Goal: Transaction & Acquisition: Purchase product/service

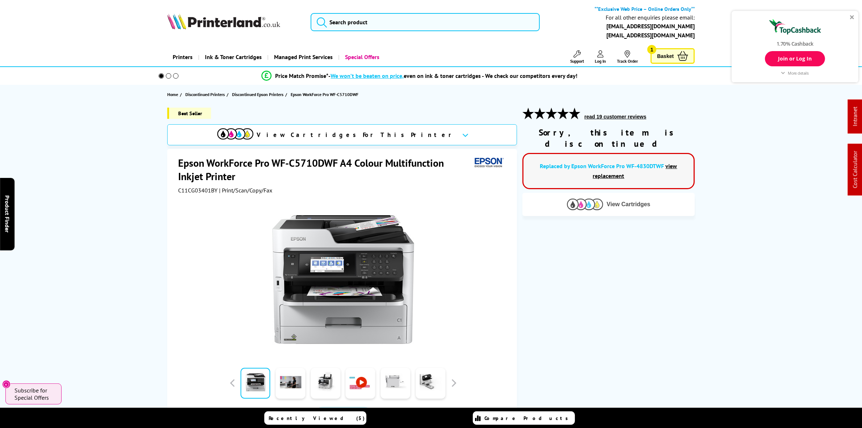
click at [598, 198] on img at bounding box center [585, 203] width 36 height 11
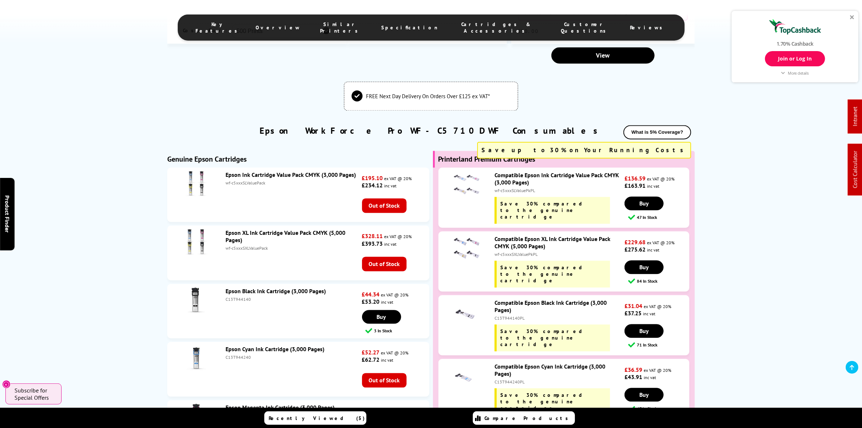
scroll to position [1783, 0]
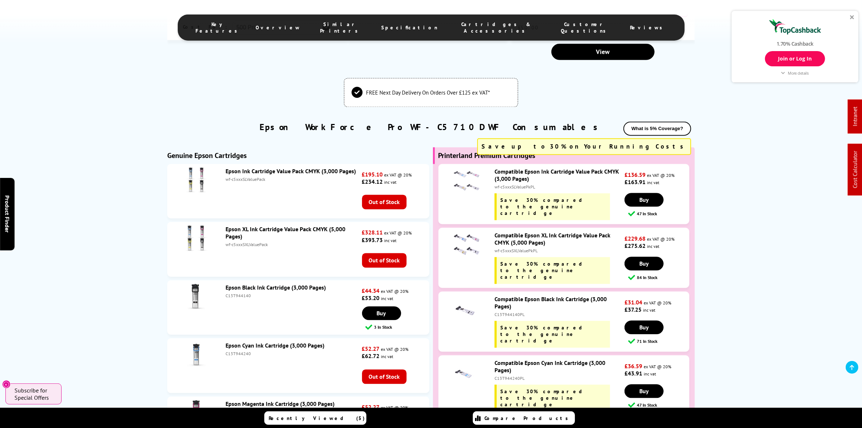
click at [514, 253] on div "wf-c5xxxSXLValuePkPL" at bounding box center [558, 250] width 128 height 5
copy div "wf-c5xxxSXLValuePkPL"
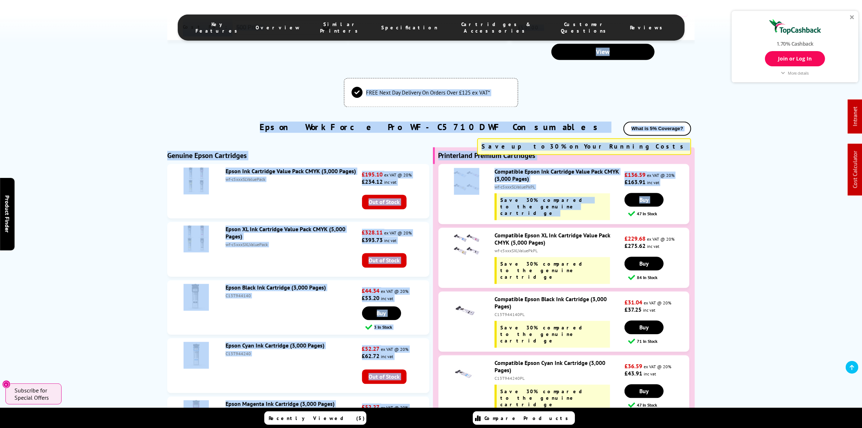
drag, startPoint x: 859, startPoint y: 196, endPoint x: 860, endPoint y: 15, distance: 181.0
click at [854, 0] on html "Call us Free on Mon-Fri 9:00 - 17:30 **Exclusive Web Price – Online Orders Only…" at bounding box center [431, 416] width 862 height 4398
click at [855, 367] on link at bounding box center [852, 367] width 13 height 13
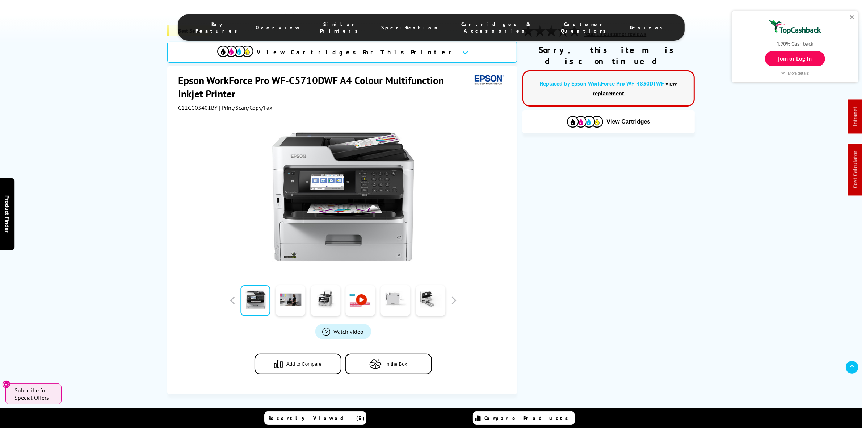
scroll to position [0, 0]
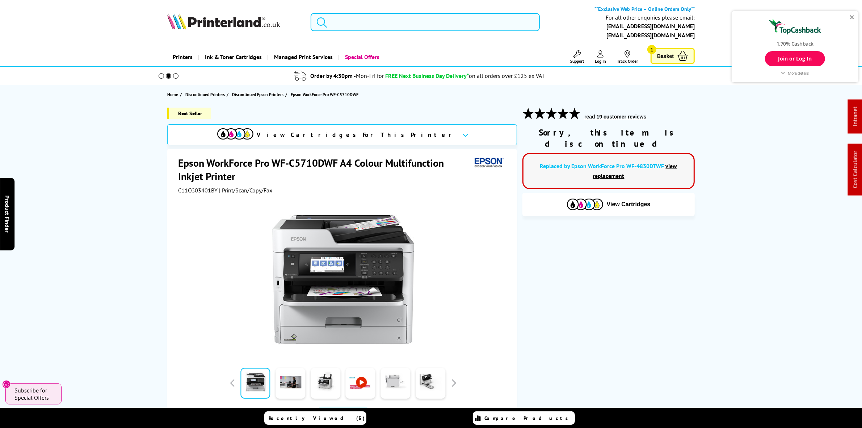
drag, startPoint x: 377, startPoint y: 20, endPoint x: 384, endPoint y: 1, distance: 20.8
click at [372, 18] on input "search" at bounding box center [425, 22] width 229 height 18
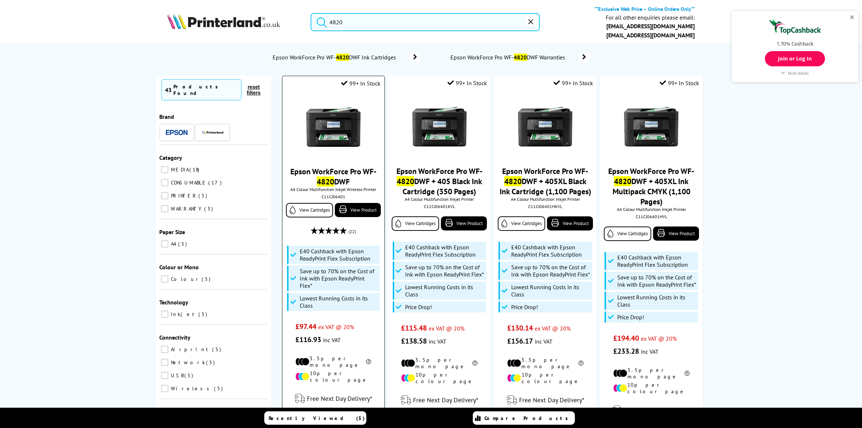
type input "4820"
click at [343, 165] on div "Epson WorkForce Pro WF- 4820 DWF A4 Colour Multifunction Inkjet Wireless Printe…" at bounding box center [333, 218] width 94 height 253
click at [345, 126] on img at bounding box center [333, 127] width 54 height 54
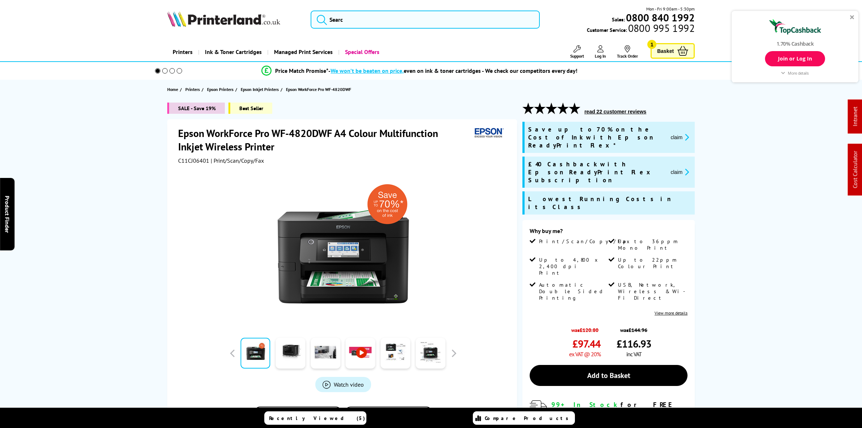
click at [181, 160] on span "C11CJ06401" at bounding box center [193, 160] width 31 height 7
click at [181, 160] on div "Epson WorkForce Pro WF-4820DWF A4 Colour Multifunction Inkjet Wireless Printer …" at bounding box center [343, 145] width 330 height 38
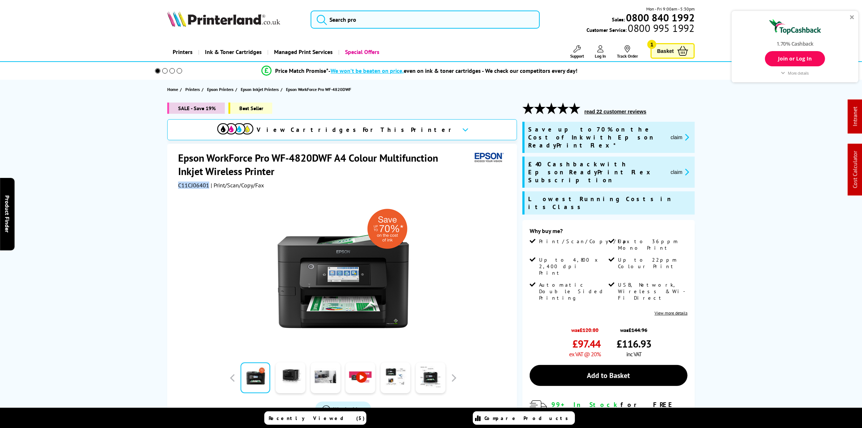
copy span "C11CJ06401"
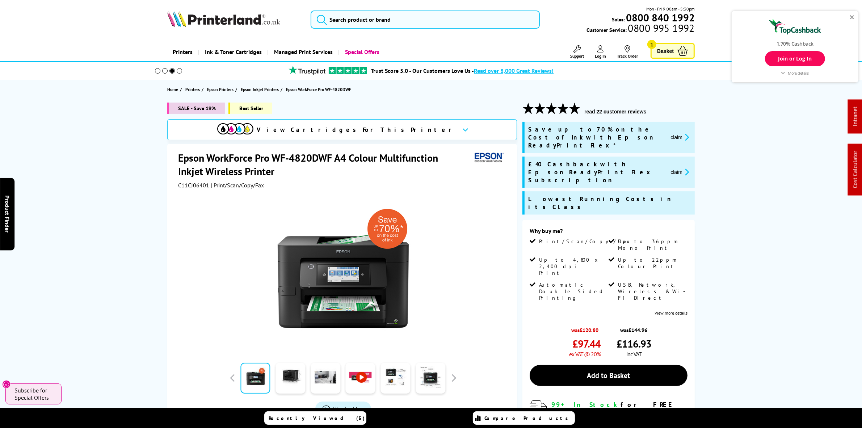
click at [407, 6] on div "Mon - Fri 9:00am - 5:30pm Sales: 0800 840 1992 Customer Service: 0800 995 1992" at bounding box center [431, 21] width 579 height 32
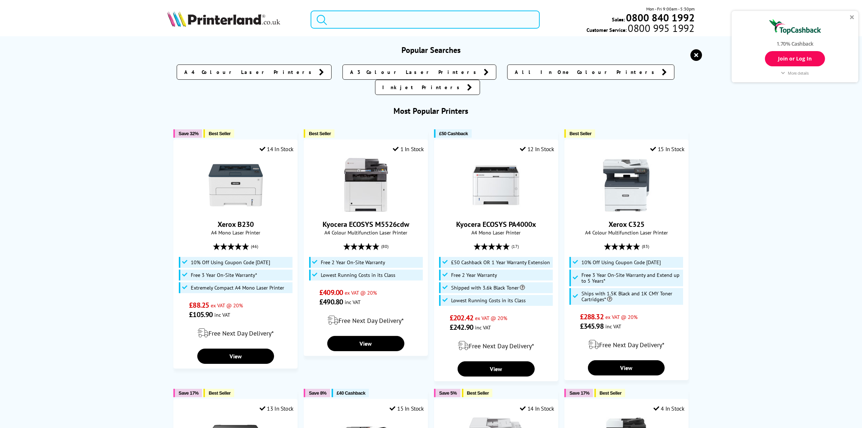
drag, startPoint x: 408, startPoint y: 14, endPoint x: 409, endPoint y: 19, distance: 5.0
click at [408, 14] on input "search" at bounding box center [425, 19] width 229 height 18
paste input "106R03476"
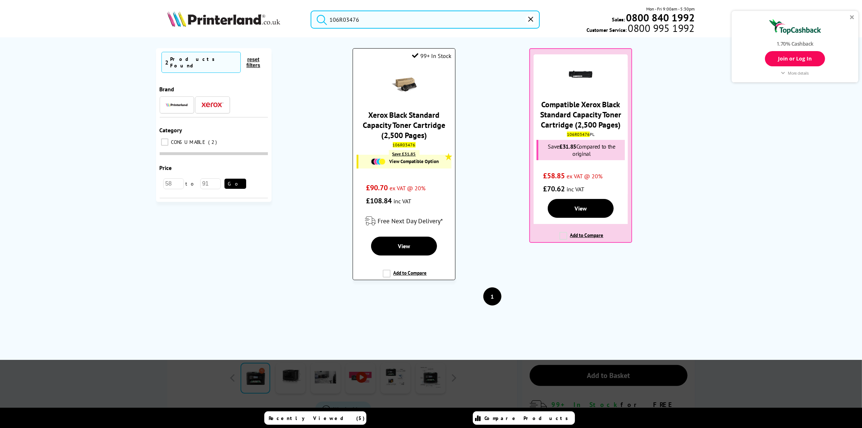
type input "106R03476"
click at [406, 113] on link "Xerox Black Standard Capacity Toner Cartridge (2,500 Pages)" at bounding box center [404, 125] width 83 height 30
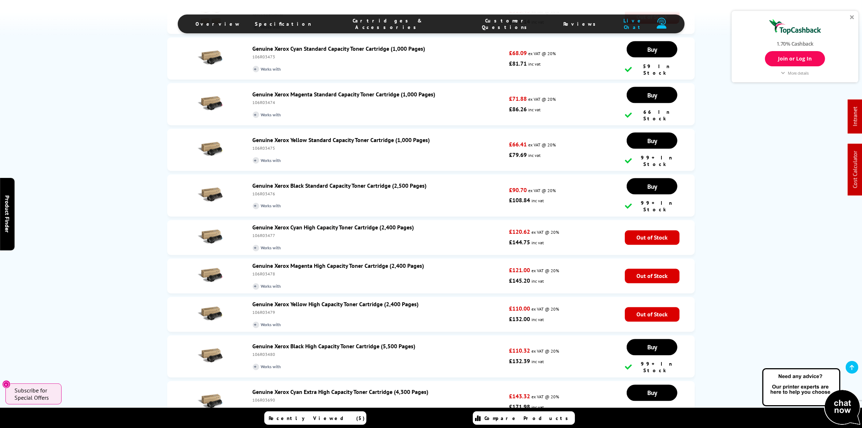
scroll to position [1584, 0]
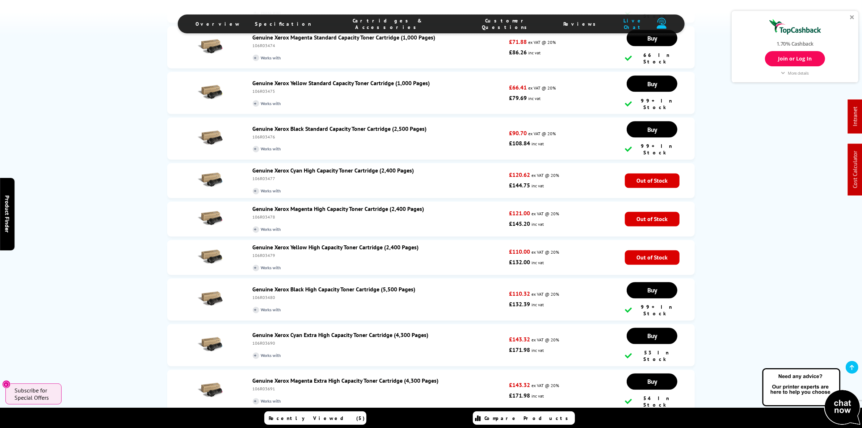
click at [328, 286] on link "Genuine Xerox Black High Capacity Toner Cartridge (5,500 Pages)" at bounding box center [334, 289] width 163 height 7
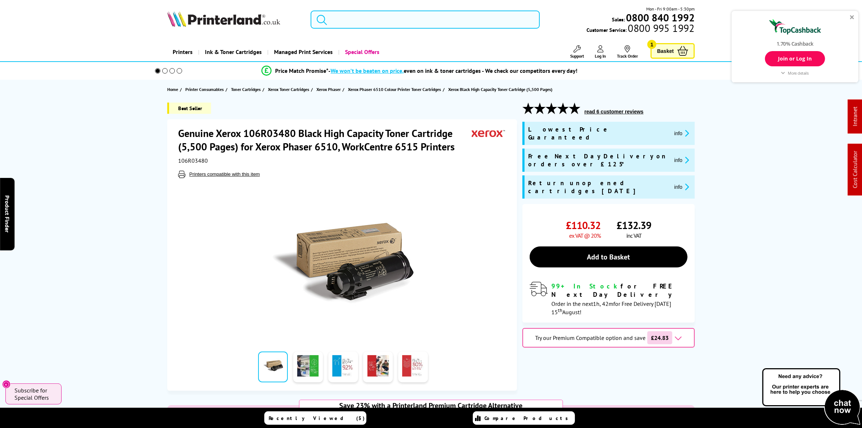
click at [355, 16] on input "search" at bounding box center [425, 19] width 229 height 18
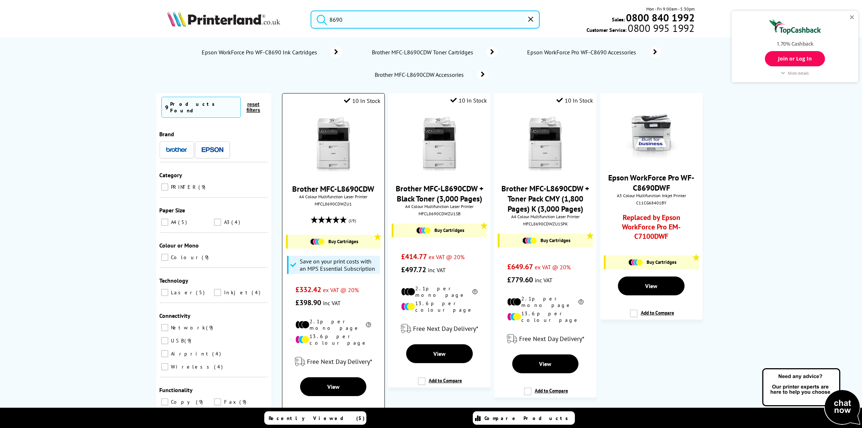
type input "8690"
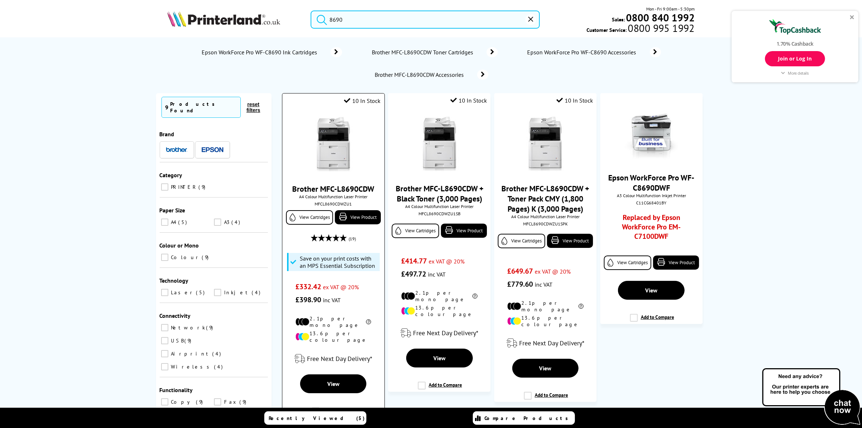
drag, startPoint x: 342, startPoint y: 169, endPoint x: 343, endPoint y: 166, distance: 3.7
